Goal: Information Seeking & Learning: Learn about a topic

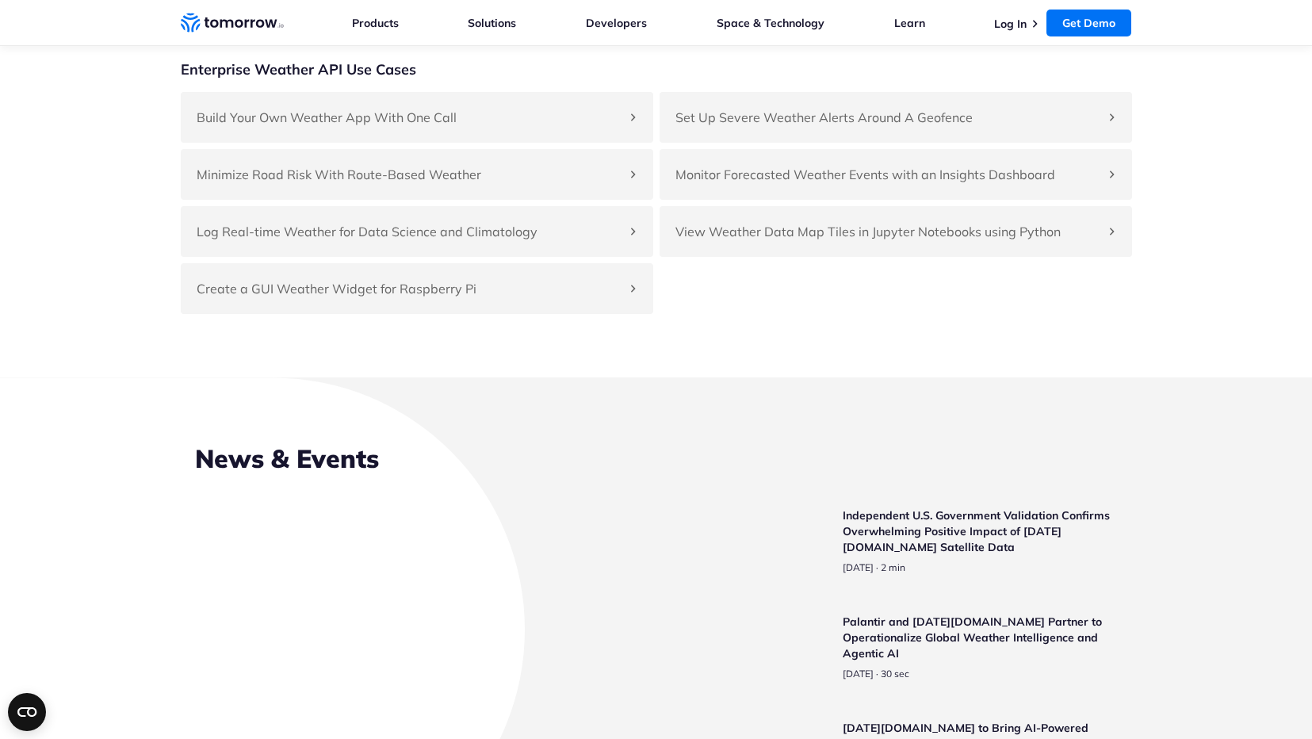
scroll to position [3472, 0]
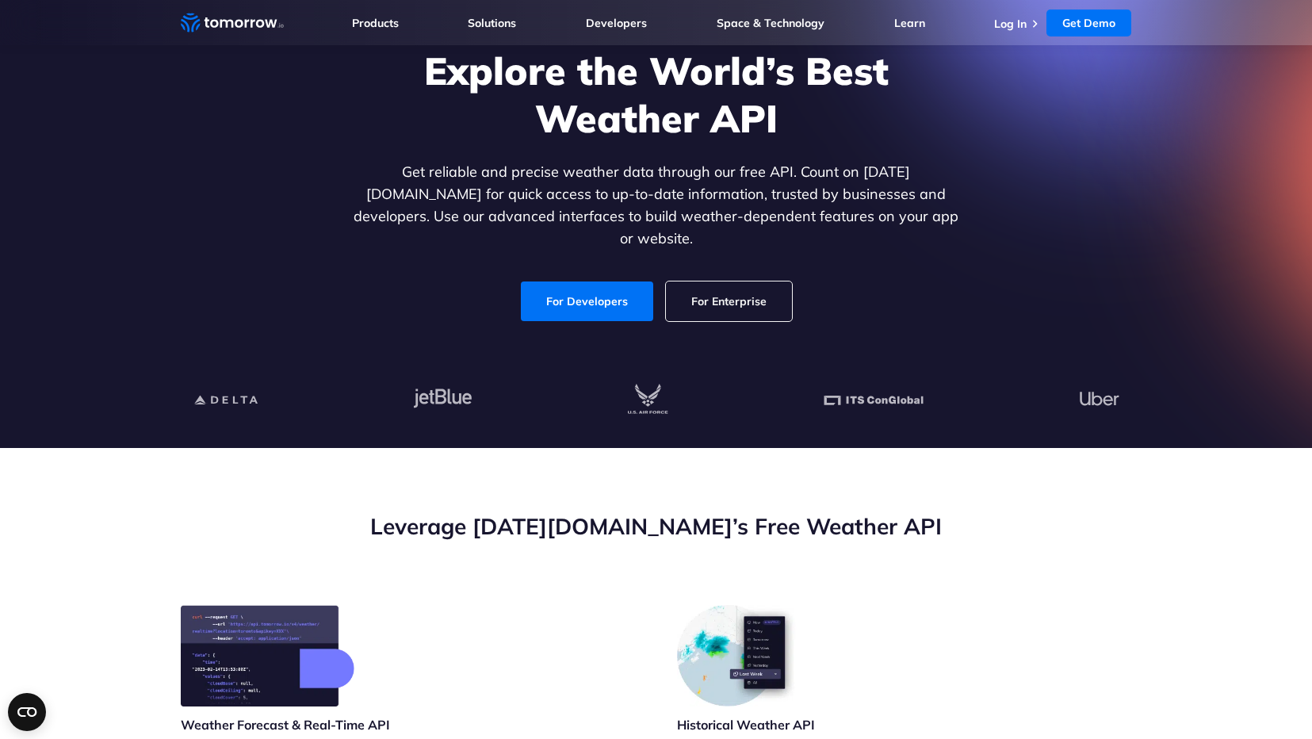
scroll to position [65, 0]
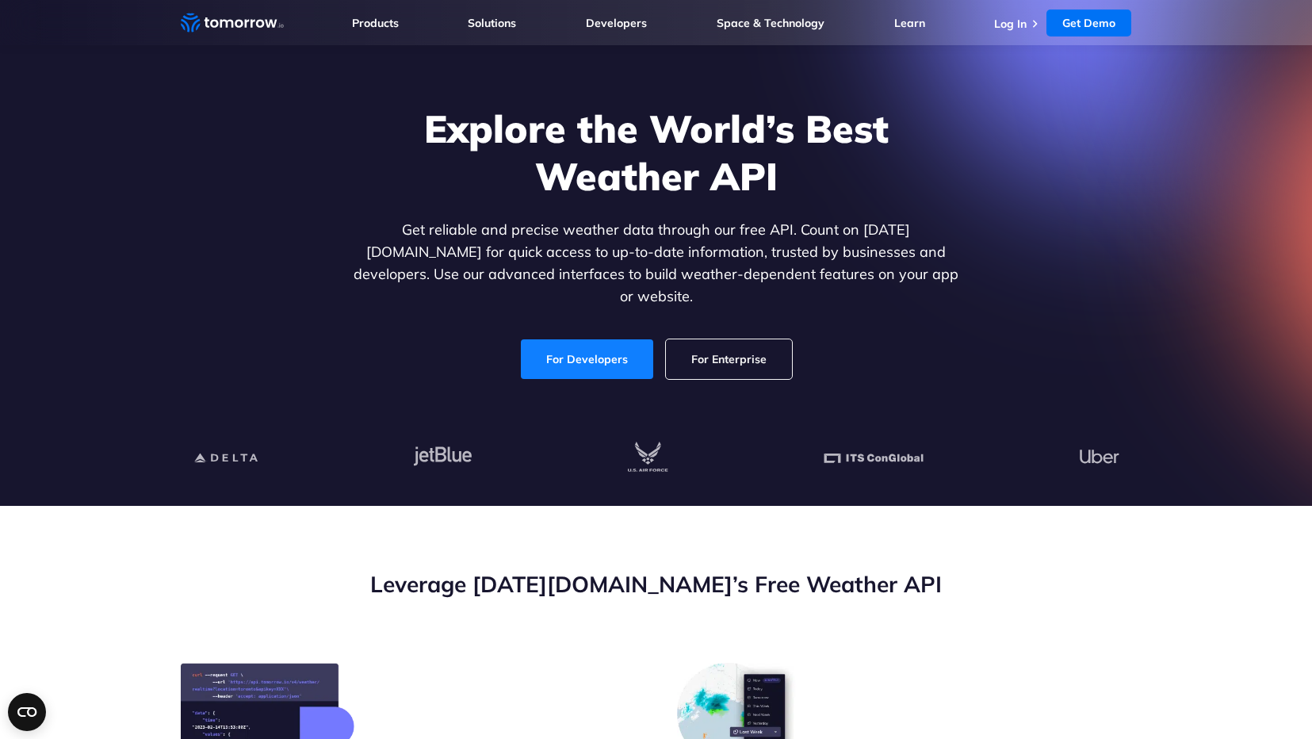
click at [602, 344] on link "For Developers" at bounding box center [587, 359] width 132 height 40
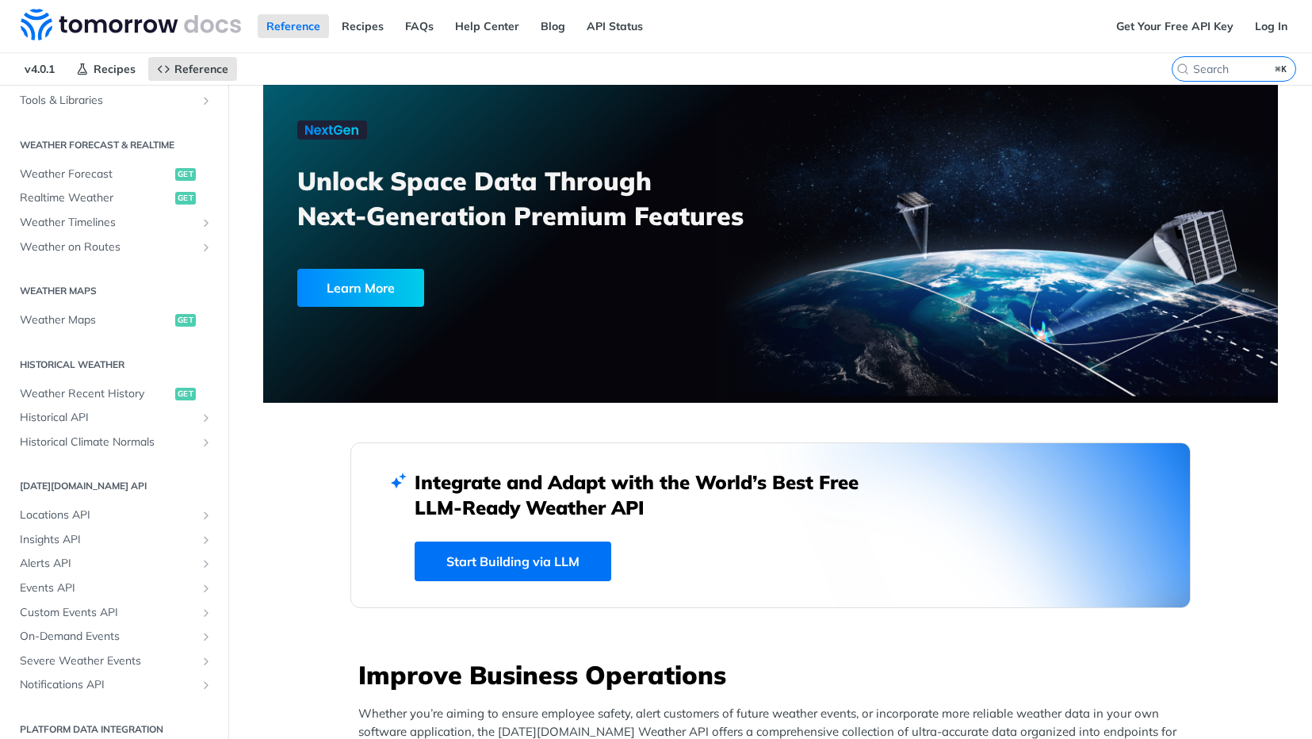
scroll to position [300, 0]
click at [1158, 31] on link "Get Your Free API Key" at bounding box center [1174, 26] width 135 height 24
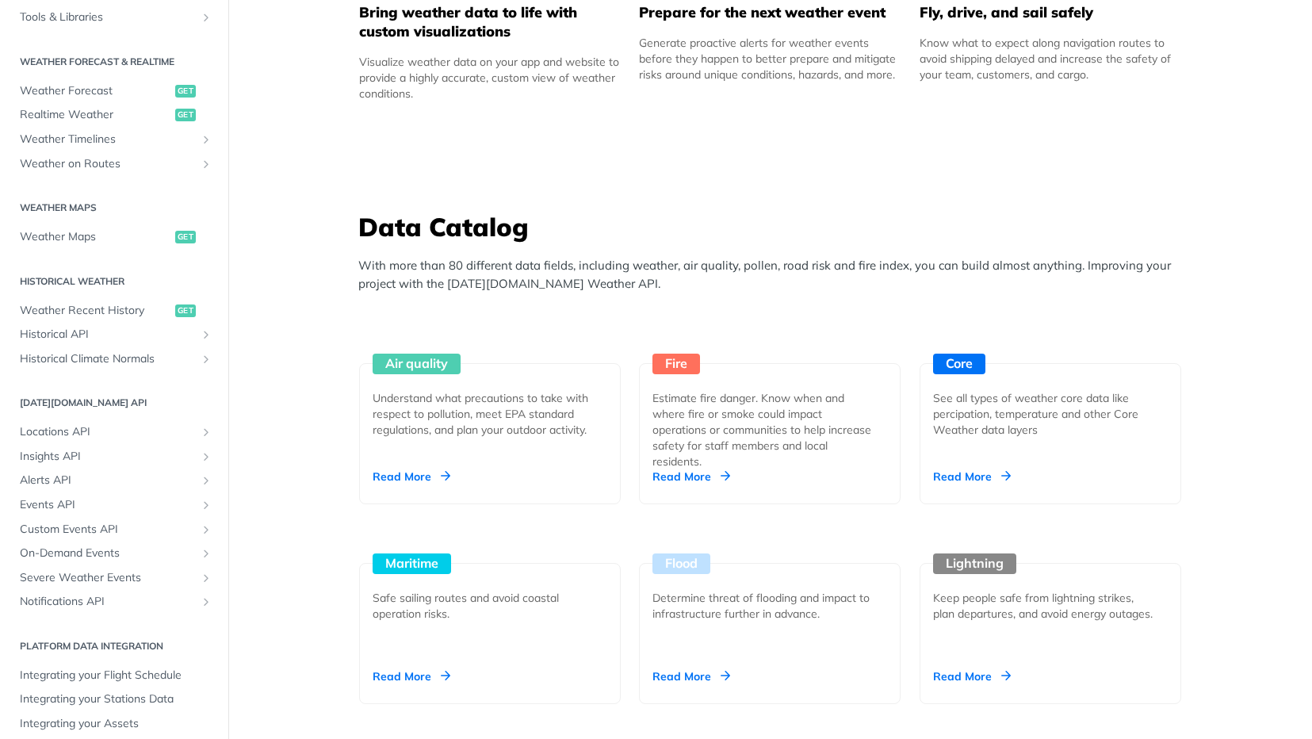
scroll to position [1215, 0]
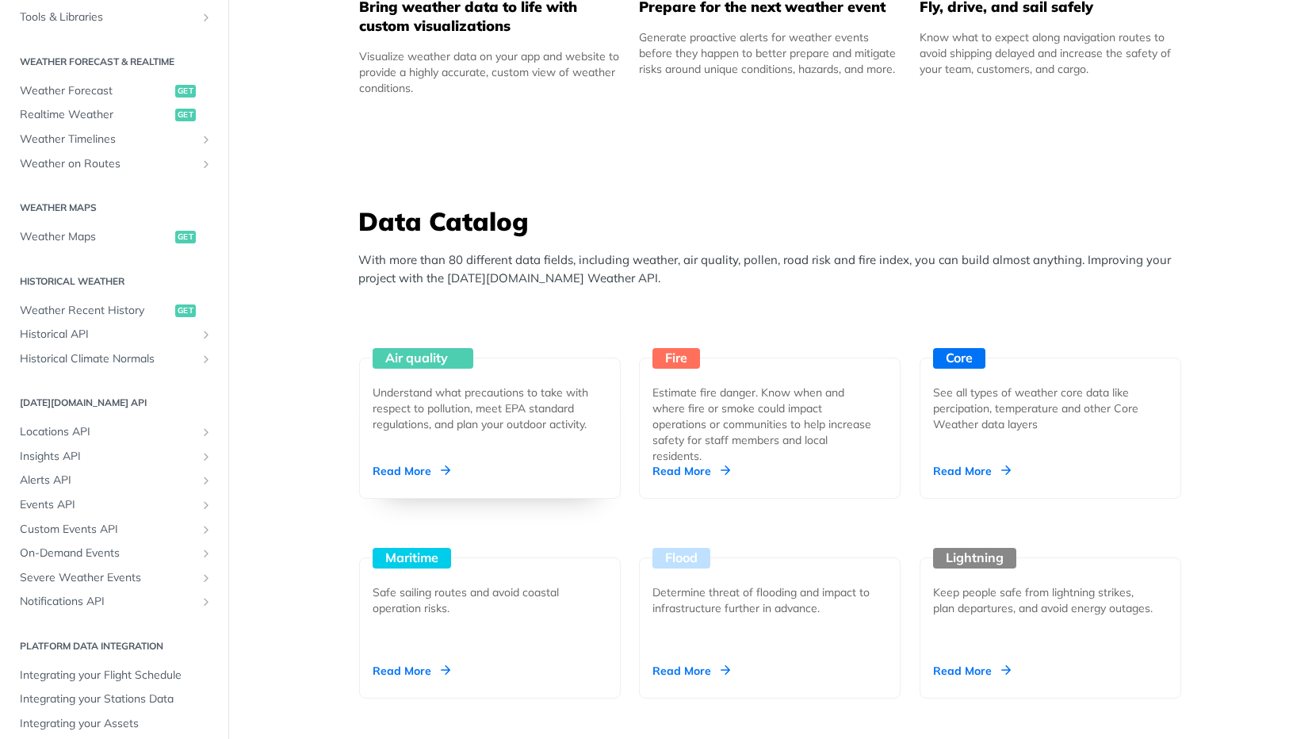
click at [446, 453] on div "Air quality Understand what precautions to take with respect to pollution, meet…" at bounding box center [490, 427] width 262 height 141
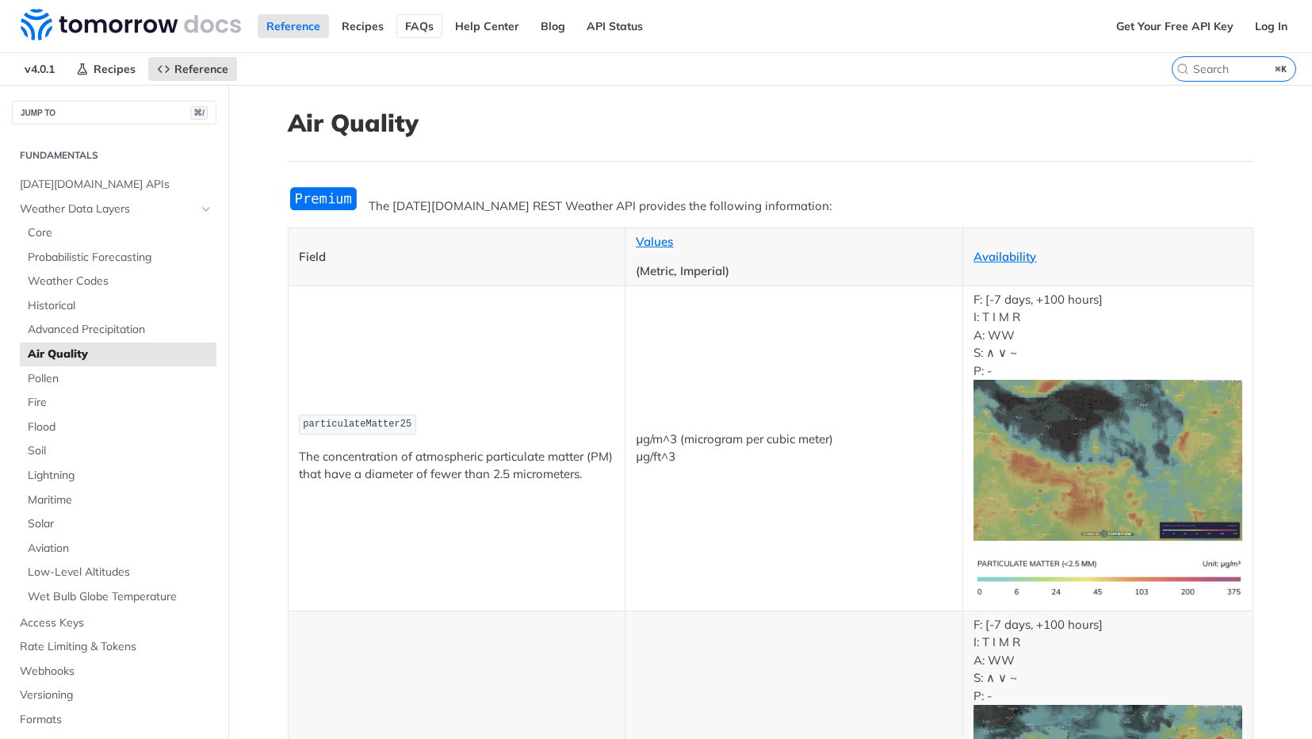
click at [416, 29] on link "FAQs" at bounding box center [419, 26] width 46 height 24
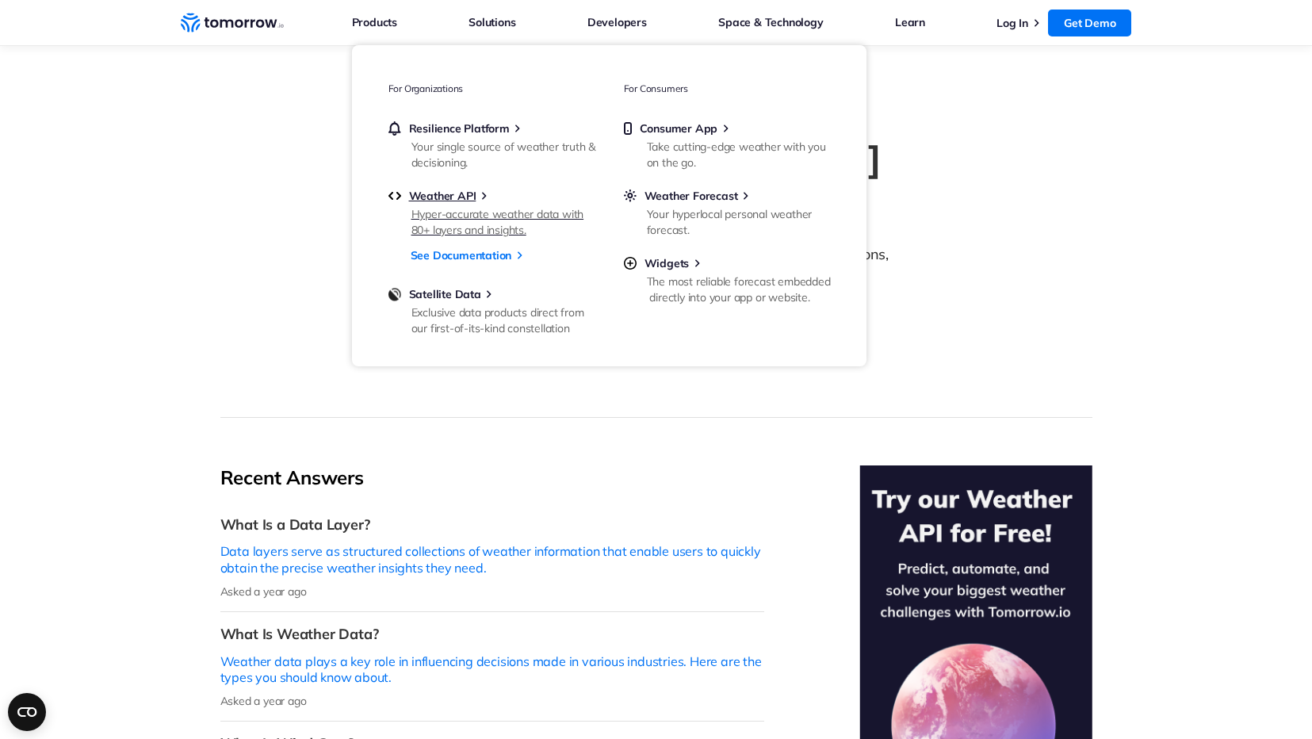
click at [450, 203] on link "Weather API Hyper-accurate weather data with 80+ layers and insights." at bounding box center [491, 212] width 206 height 46
